Goal: Register for event/course

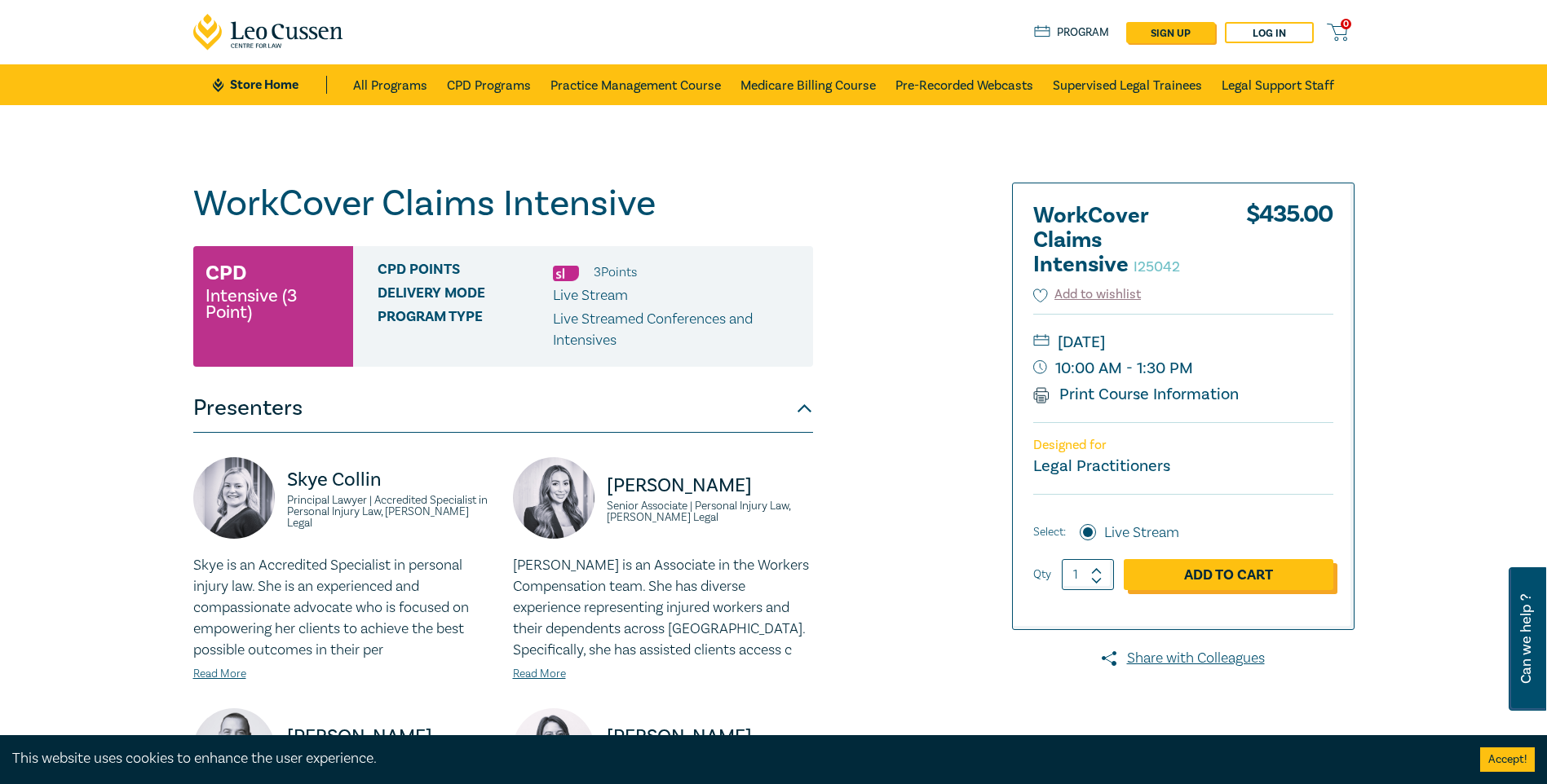
click at [1228, 570] on link "Add to Cart" at bounding box center [1228, 574] width 209 height 31
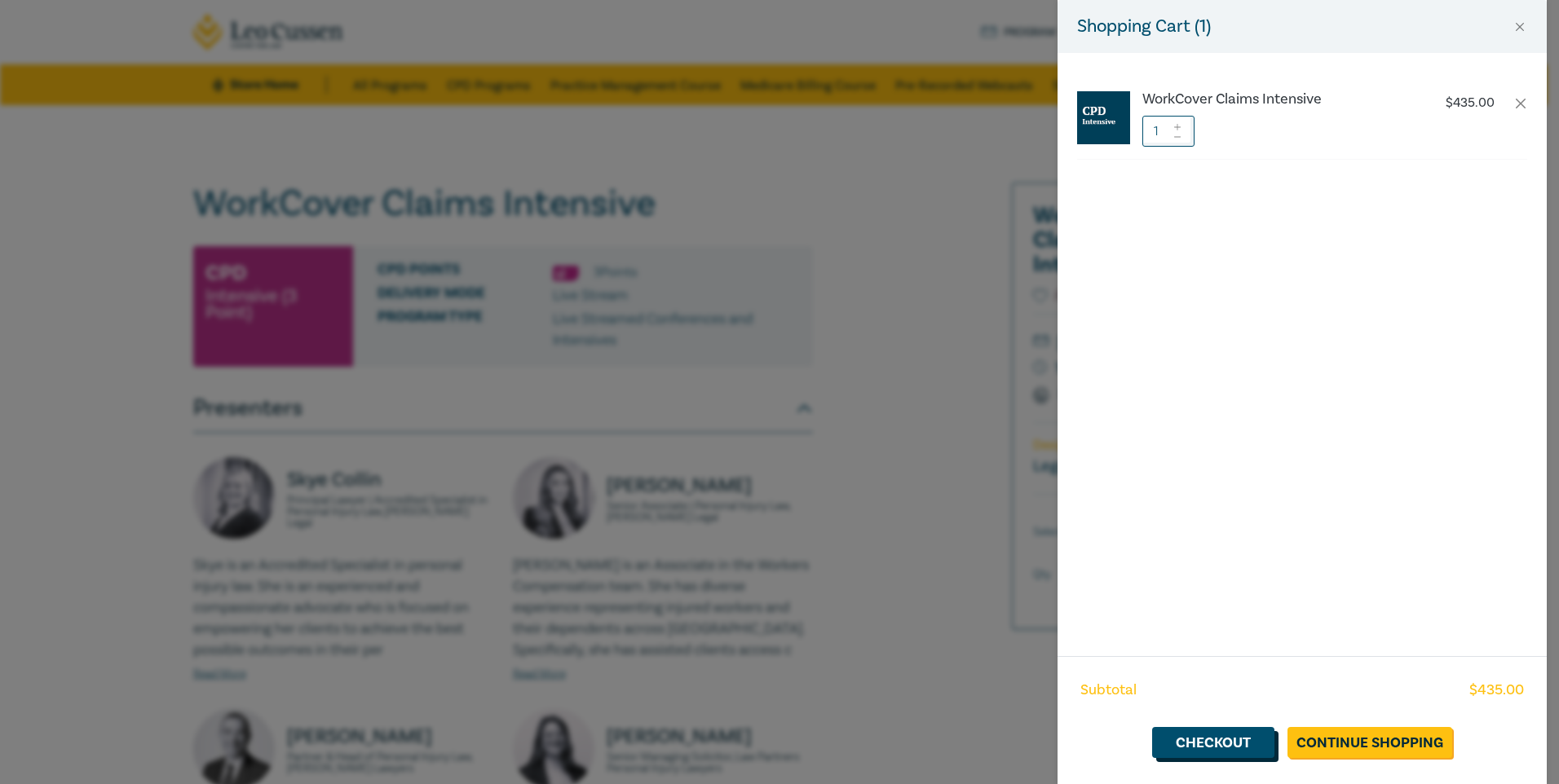
click at [1204, 744] on link "Checkout" at bounding box center [1213, 742] width 123 height 31
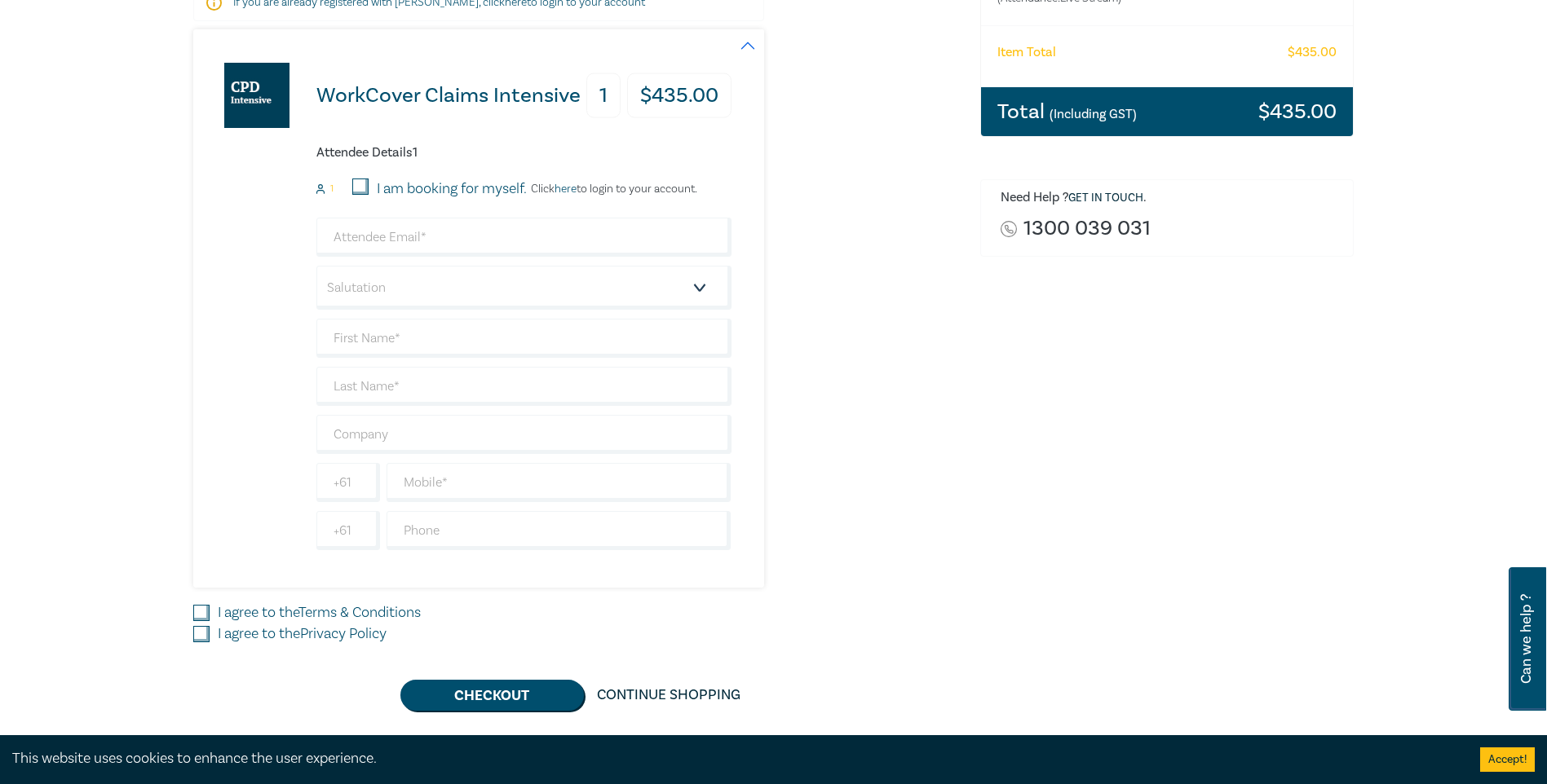
scroll to position [244, 0]
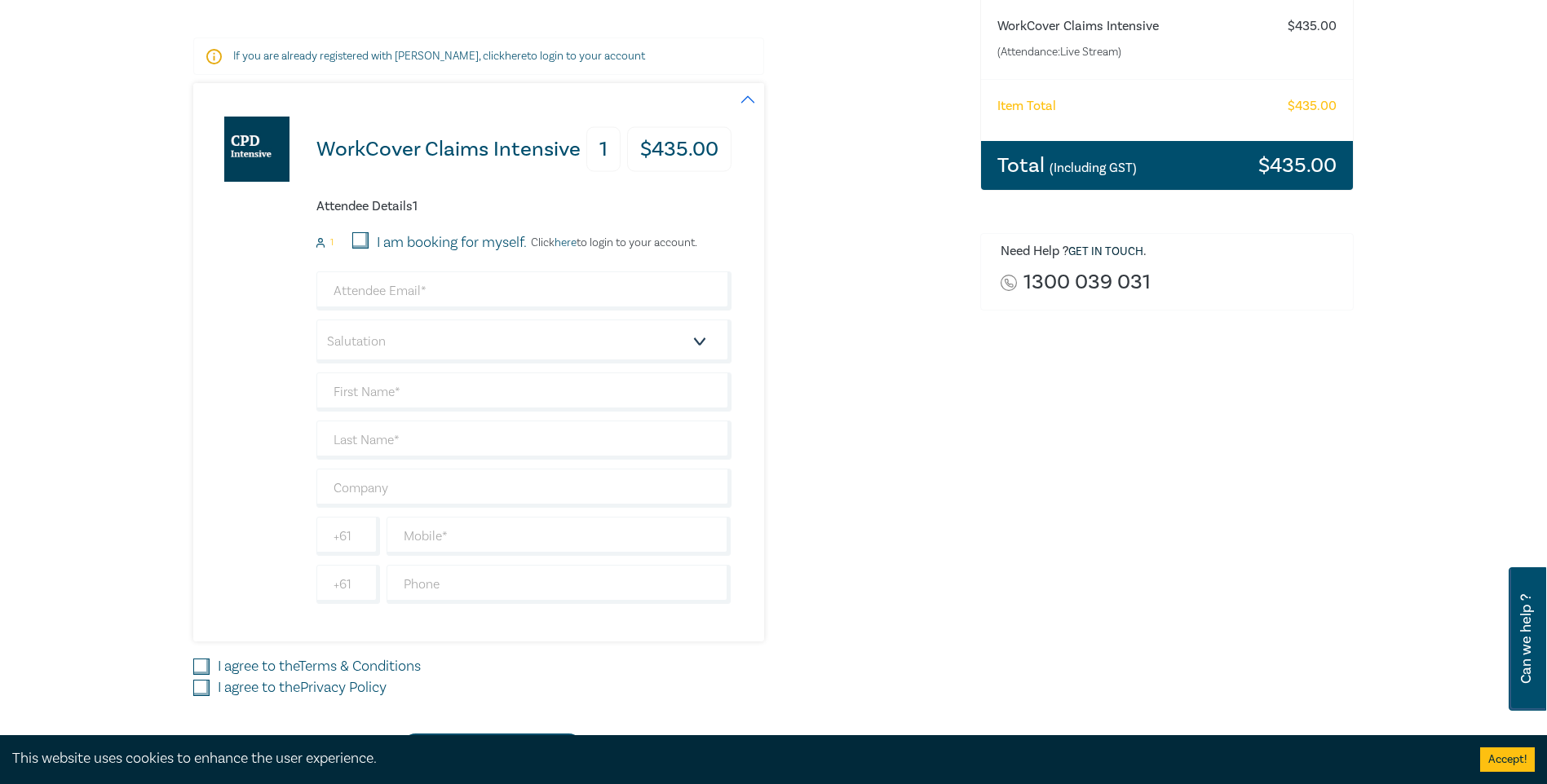
click at [364, 236] on input "I am booking for myself." at bounding box center [360, 241] width 17 height 17
checkbox input "true"
click at [434, 300] on input "email" at bounding box center [523, 290] width 415 height 39
type input "[PERSON_NAME][EMAIL_ADDRESS][DOMAIN_NAME]"
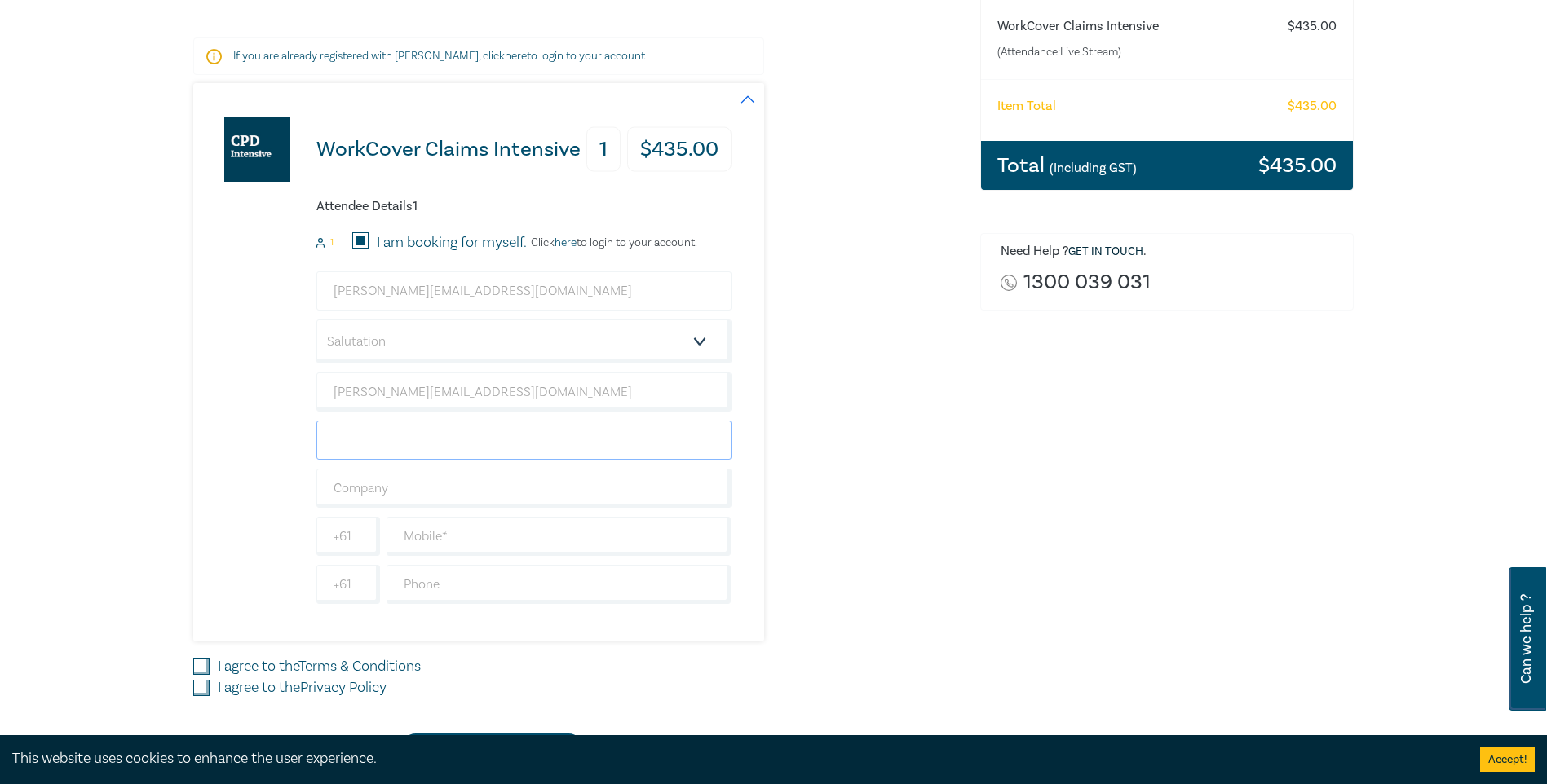
type input "[PERSON_NAME]"
click at [534, 347] on select "Salutation Mr. Mrs. Ms. Miss Dr. Prof. Other" at bounding box center [523, 341] width 415 height 44
select select "Ms."
click at [316, 319] on select "Salutation Mr. Mrs. Ms. Miss Dr. Prof. Other" at bounding box center [523, 341] width 415 height 44
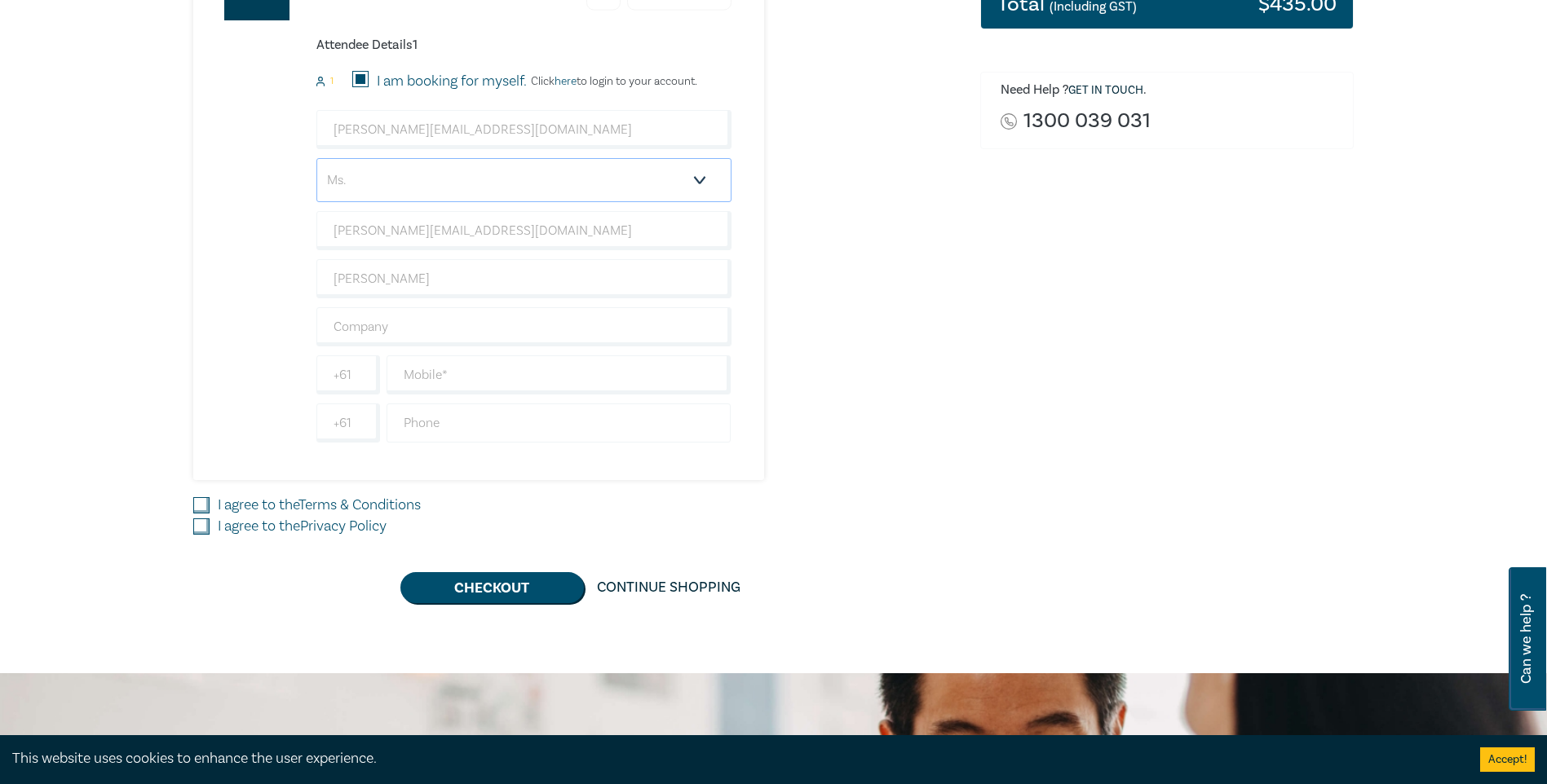
scroll to position [408, 0]
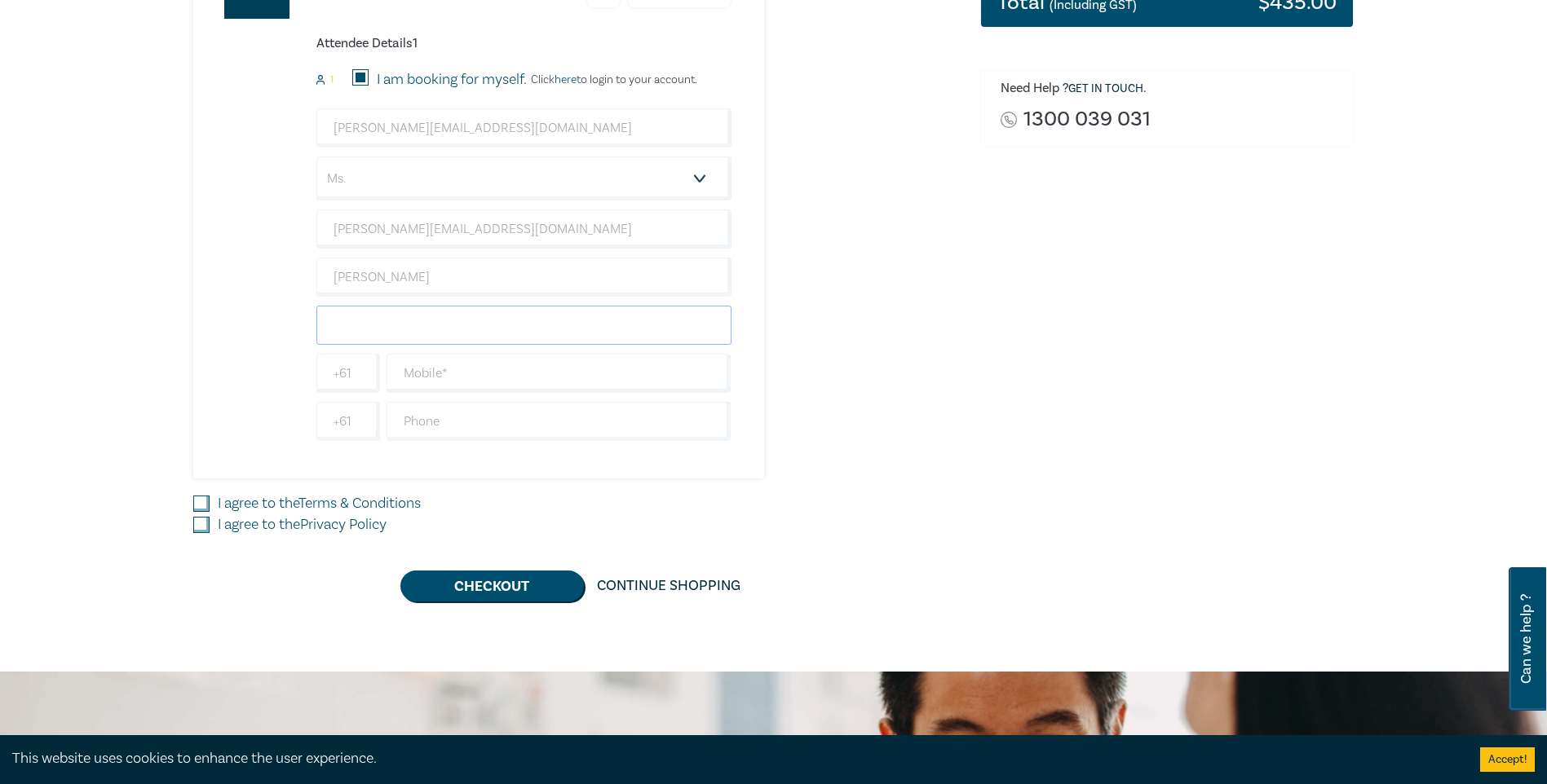
click at [465, 326] on input "text" at bounding box center [523, 324] width 415 height 39
type input "Alessi Legal"
click at [517, 379] on input "text" at bounding box center [558, 373] width 345 height 39
type input "0418380900"
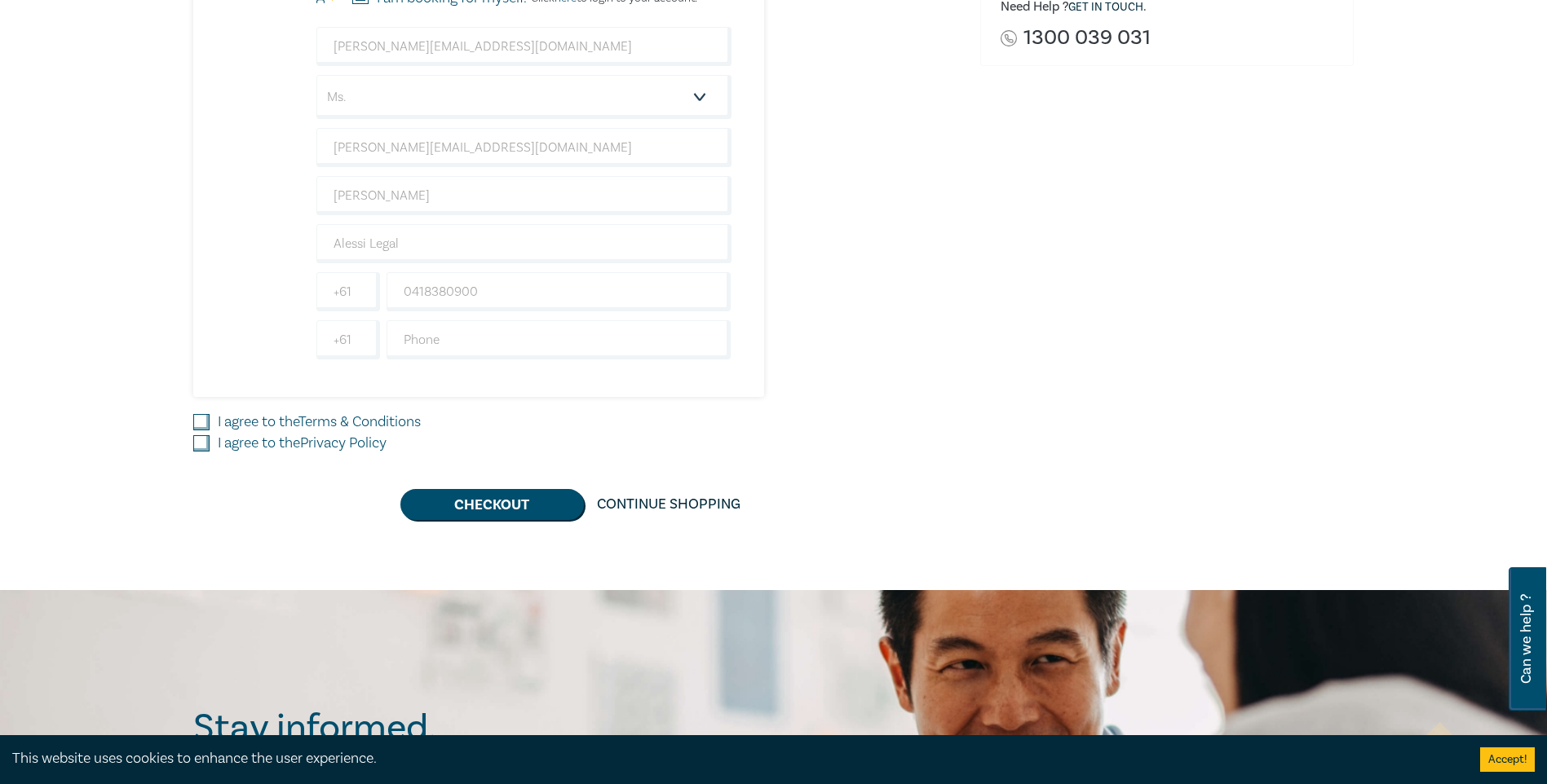
click at [202, 422] on input "I agree to the Terms & Conditions" at bounding box center [202, 422] width 17 height 17
checkbox input "true"
click at [204, 443] on input "I agree to the Privacy Policy" at bounding box center [202, 444] width 17 height 17
checkbox input "true"
click at [511, 506] on button "Checkout" at bounding box center [492, 504] width 184 height 31
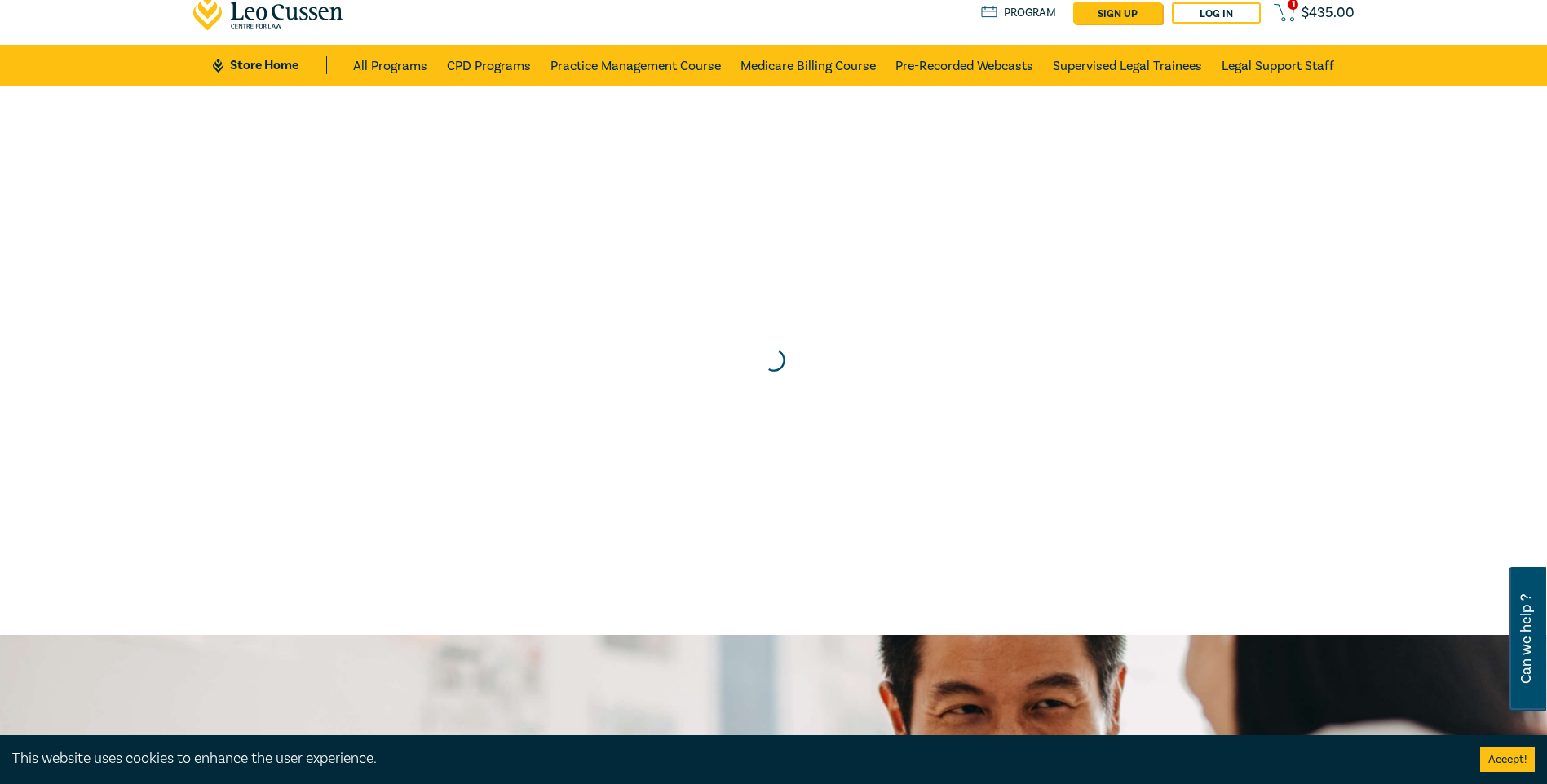
scroll to position [0, 0]
